Goal: Task Accomplishment & Management: Manage account settings

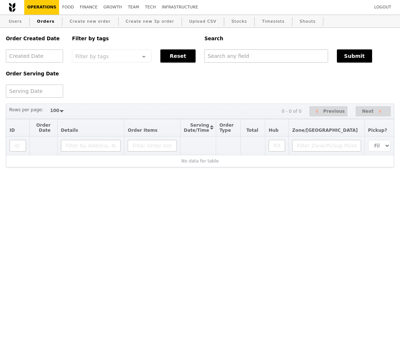
select select "100"
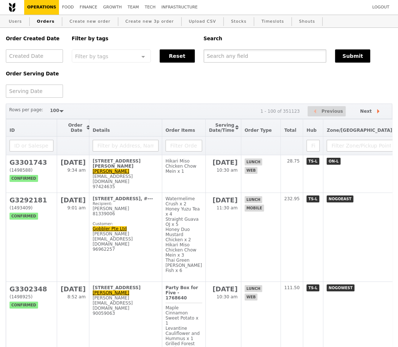
click at [257, 60] on input "text" at bounding box center [265, 55] width 123 height 13
paste input "G3238644"
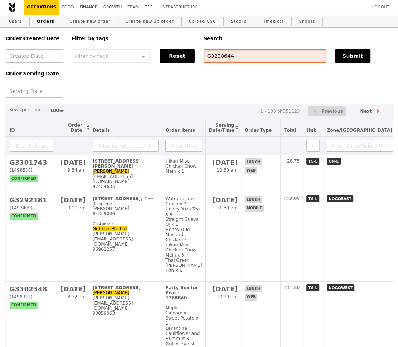
type input "G3238644"
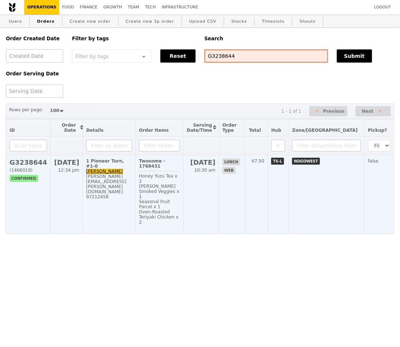
click at [39, 163] on h2 "G3238644" at bounding box center [28, 163] width 37 height 8
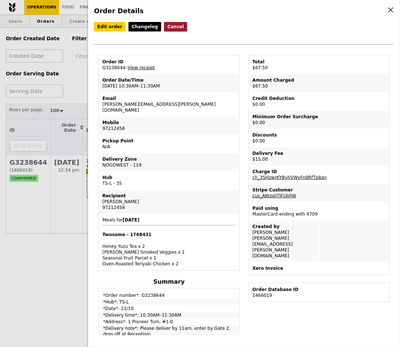
click at [164, 23] on button "Cancel" at bounding box center [175, 27] width 23 height 10
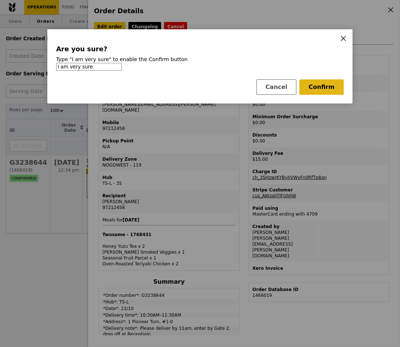
type input "I am very sure"
click at [321, 82] on button "Confirm" at bounding box center [321, 87] width 44 height 15
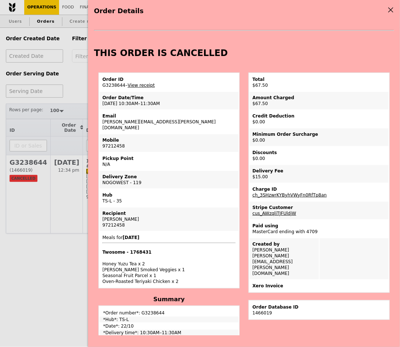
scroll to position [18, 0]
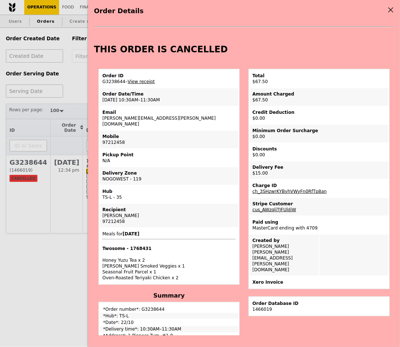
click at [394, 7] on div "Order Details Edit order Changelog THIS ORDER IS CANCELLED Order ID G3238644 – …" at bounding box center [244, 173] width 312 height 347
click at [390, 12] on icon at bounding box center [390, 10] width 7 height 7
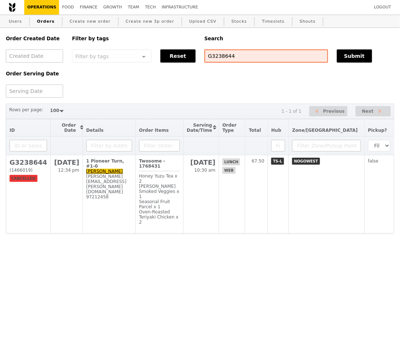
scroll to position [36, 0]
